Goal: Information Seeking & Learning: Learn about a topic

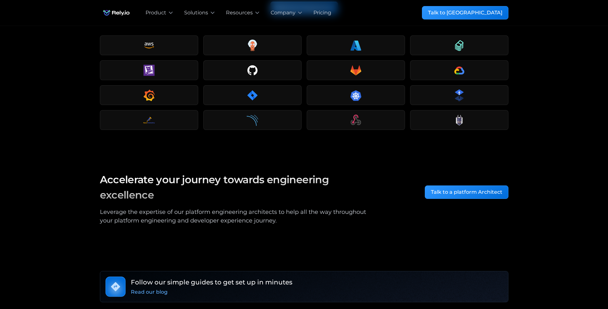
scroll to position [947, 0]
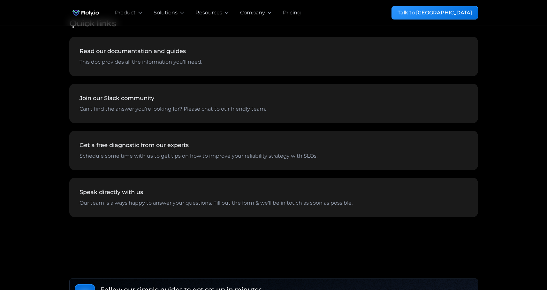
scroll to position [559, 0]
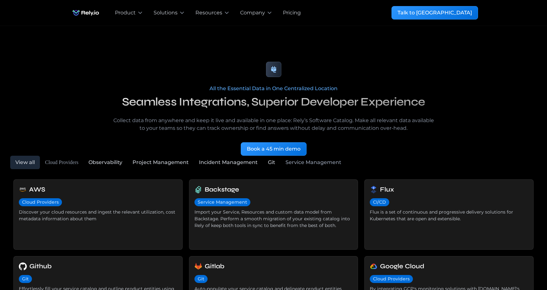
click at [183, 70] on div at bounding box center [273, 69] width 327 height 15
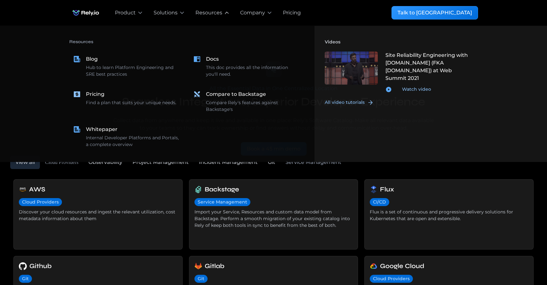
click at [209, 19] on div "Resources" at bounding box center [212, 13] width 45 height 26
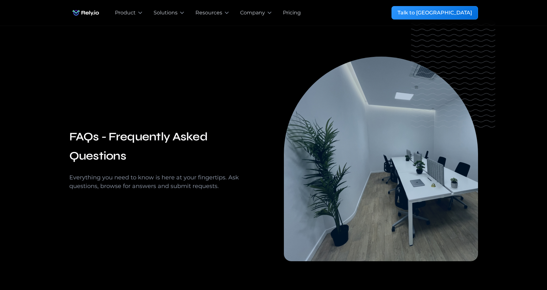
click at [96, 139] on h2 "FAQs - Frequently Asked Questions" at bounding box center [166, 146] width 194 height 38
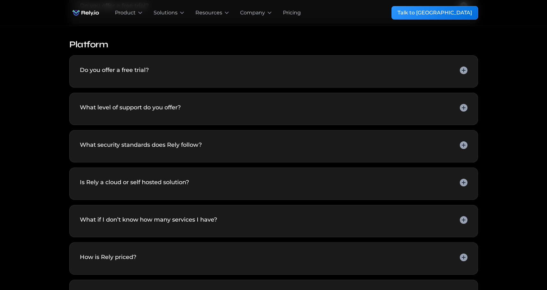
click at [460, 143] on div at bounding box center [464, 145] width 8 height 8
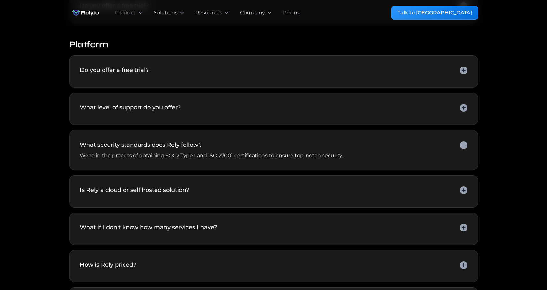
click at [309, 158] on p "We're in the process of obtaining SOC2 Type I and ISO 27001 certifications to e…" at bounding box center [211, 156] width 263 height 8
